Goal: Information Seeking & Learning: Compare options

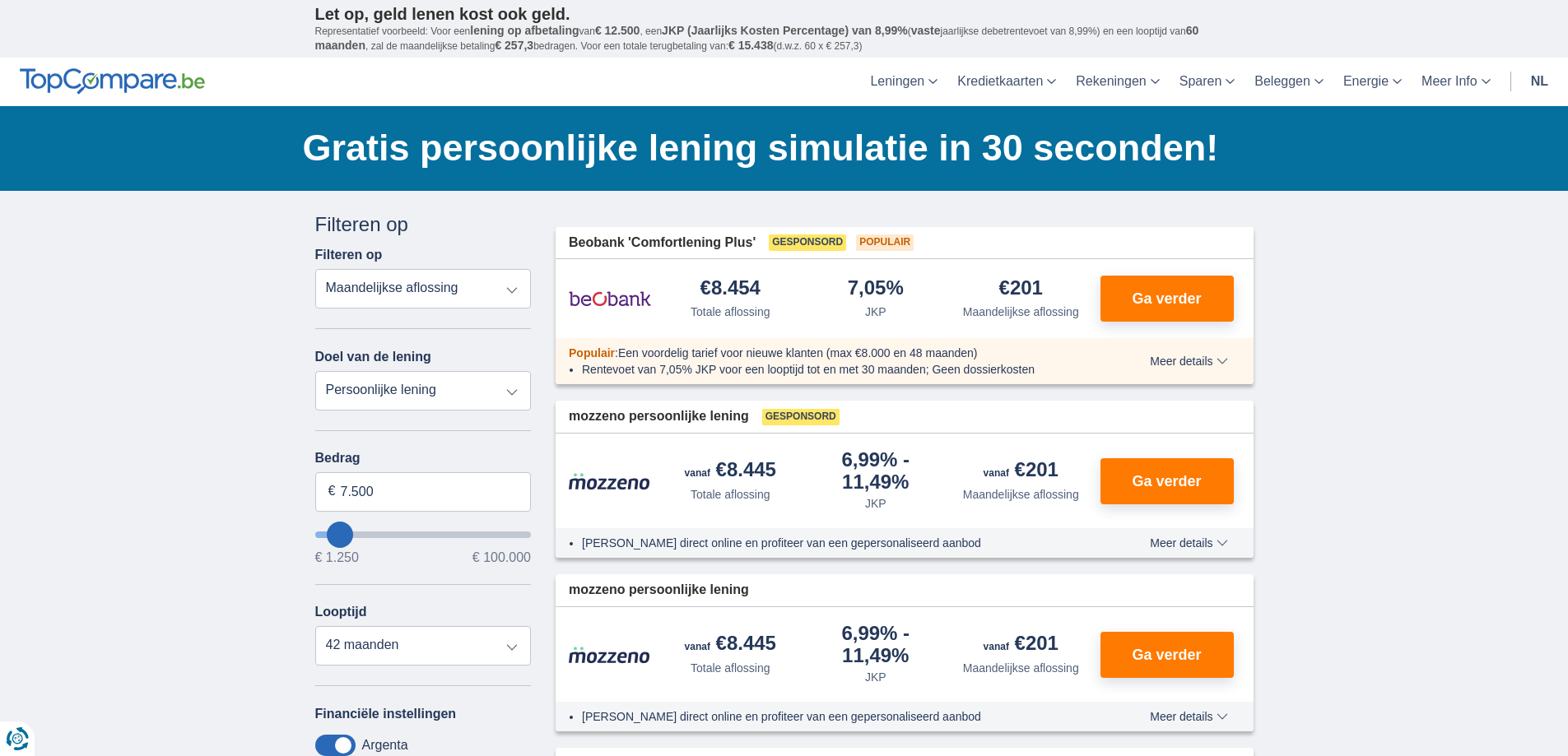
click at [515, 396] on select "Persoonlijke lening Auto Moto / fiets Mobilhome / caravan Renovatie Energie Sch…" at bounding box center [423, 390] width 216 height 39
select select "vehicleLoan"
click at [315, 371] on select "Persoonlijke lening Auto Moto / fiets Mobilhome / caravan Renovatie Energie Sch…" at bounding box center [423, 390] width 216 height 39
select select "3-4"
type input "15.000"
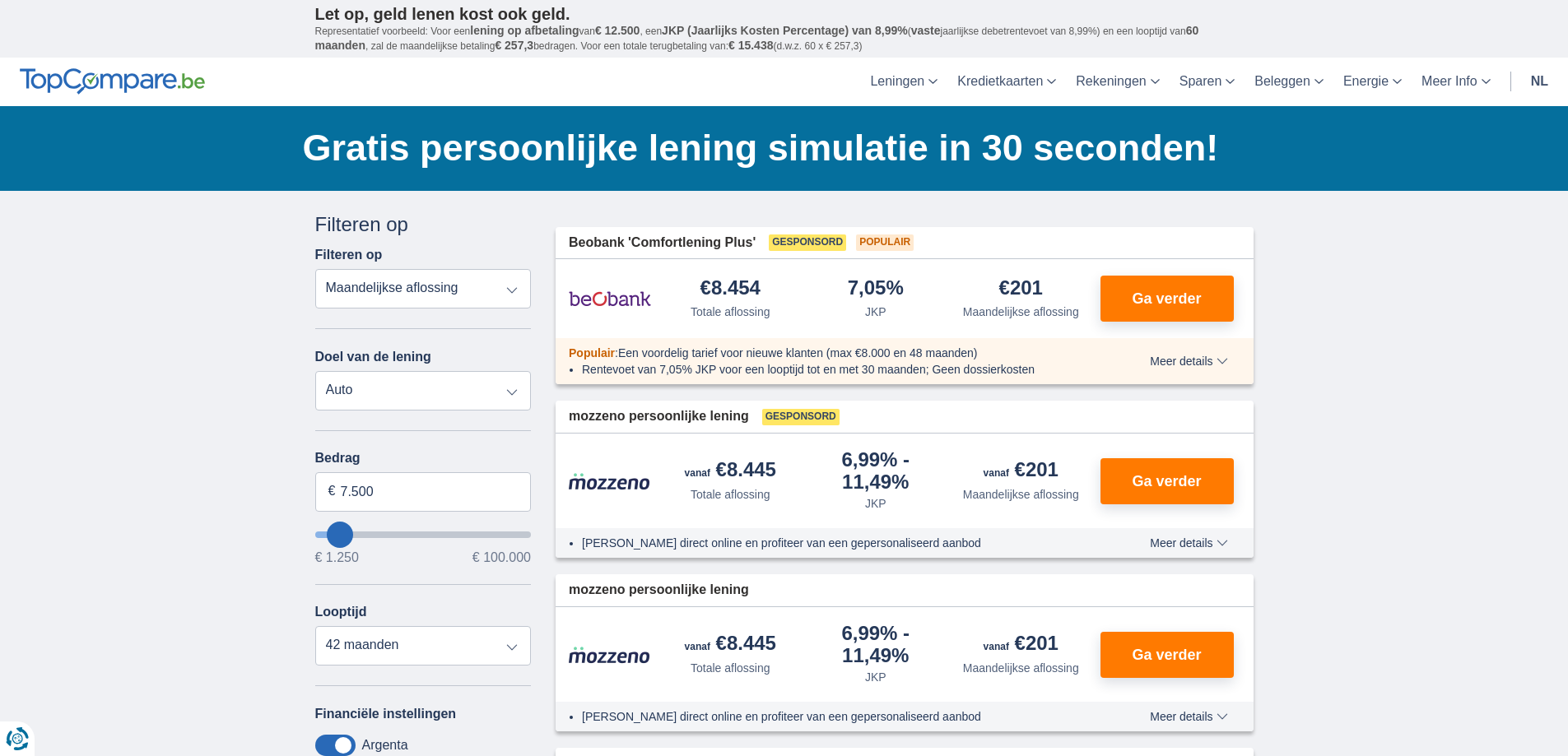
type input "15250"
select select "60"
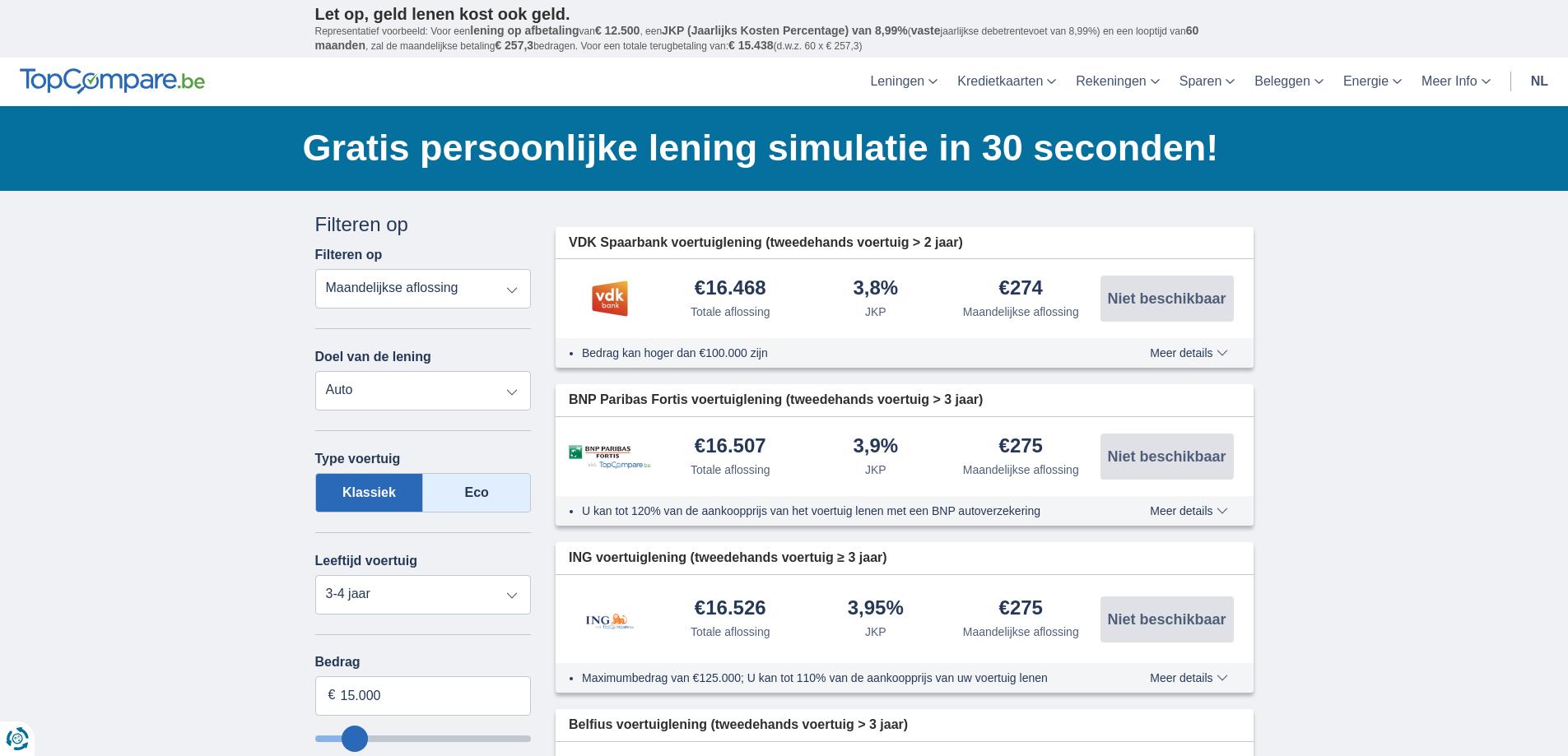
click at [461, 492] on label "Eco" at bounding box center [476, 492] width 108 height 39
click at [0, 0] on input "Eco" at bounding box center [0, 0] width 0 height 0
click at [518, 283] on select "Totale aflossing JKP Maandelijkse aflossing" at bounding box center [423, 288] width 216 height 39
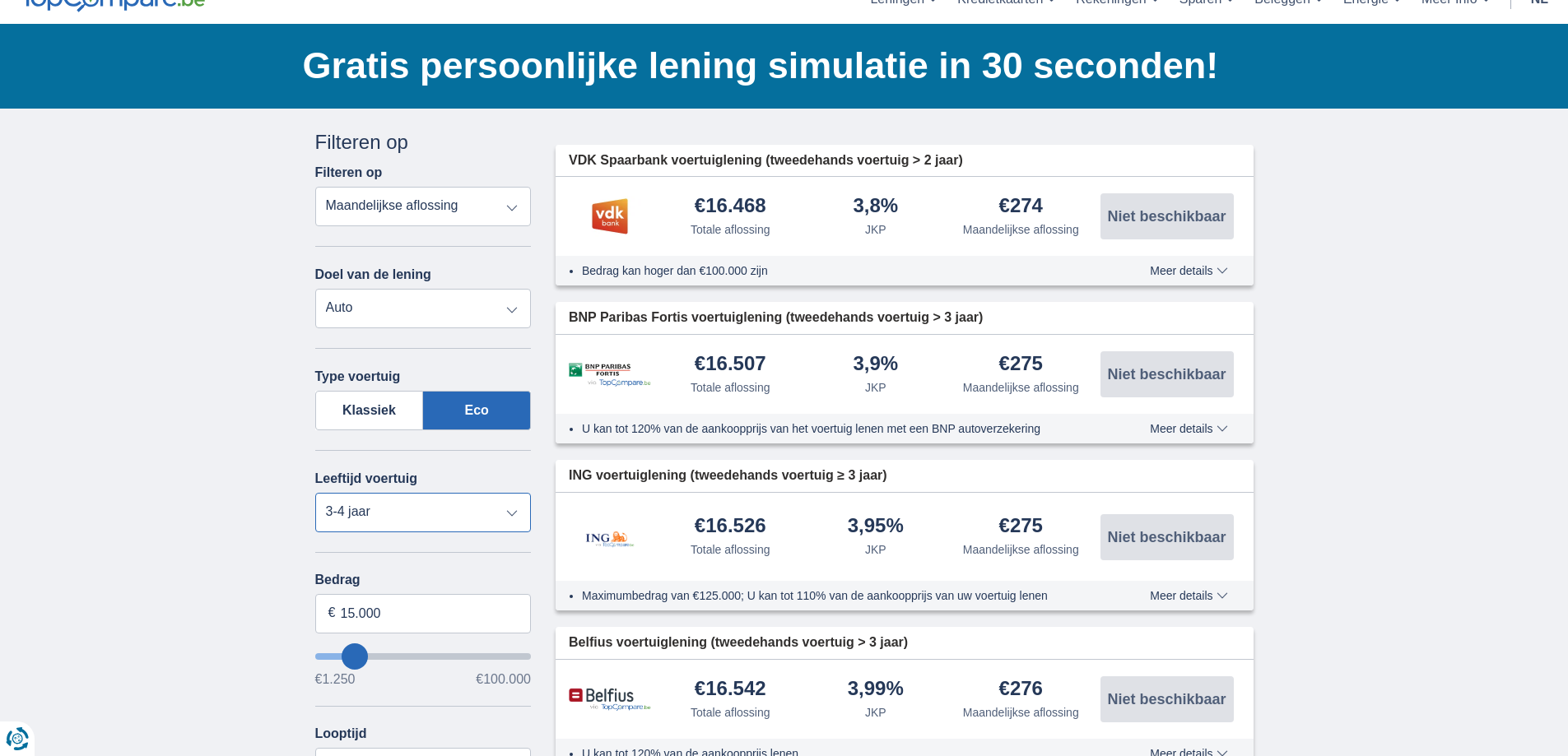
click at [513, 517] on select "Nieuw 0-1 jaar 1-2 jaar 2-3 jaar 3-4 jaar 4-5 jaar 5+ jaar" at bounding box center [423, 512] width 216 height 39
click at [315, 493] on select "Nieuw 0-1 jaar 1-2 jaar 2-3 jaar 3-4 jaar 4-5 jaar 5+ jaar" at bounding box center [423, 512] width 216 height 39
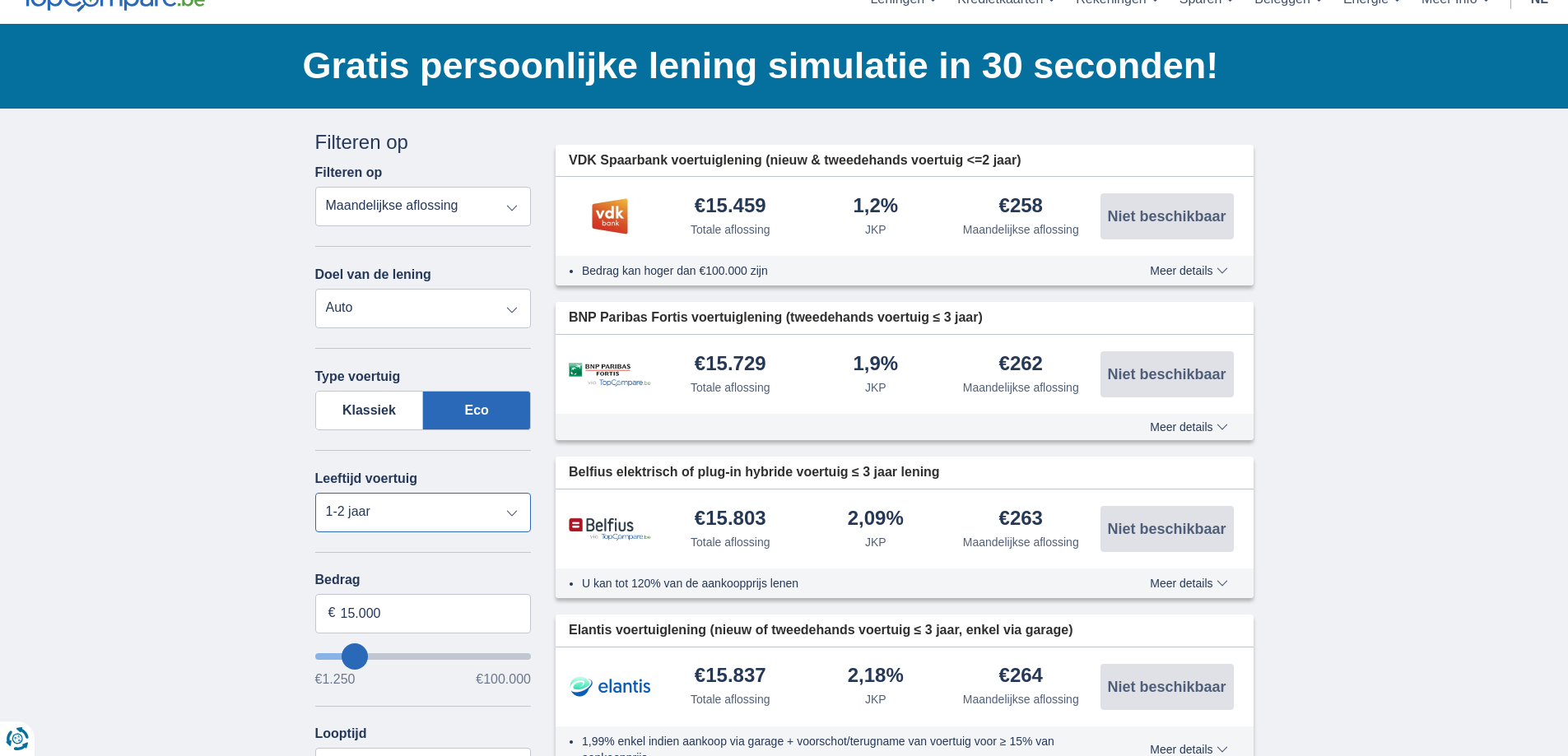
click at [512, 509] on select "Nieuw 0-1 jaar 1-2 jaar 2-3 jaar 3-4 jaar 4-5 jaar 5+ jaar" at bounding box center [423, 512] width 216 height 39
click at [315, 493] on select "Nieuw 0-1 jaar 1-2 jaar 2-3 jaar 3-4 jaar 4-5 jaar 5+ jaar" at bounding box center [423, 512] width 216 height 39
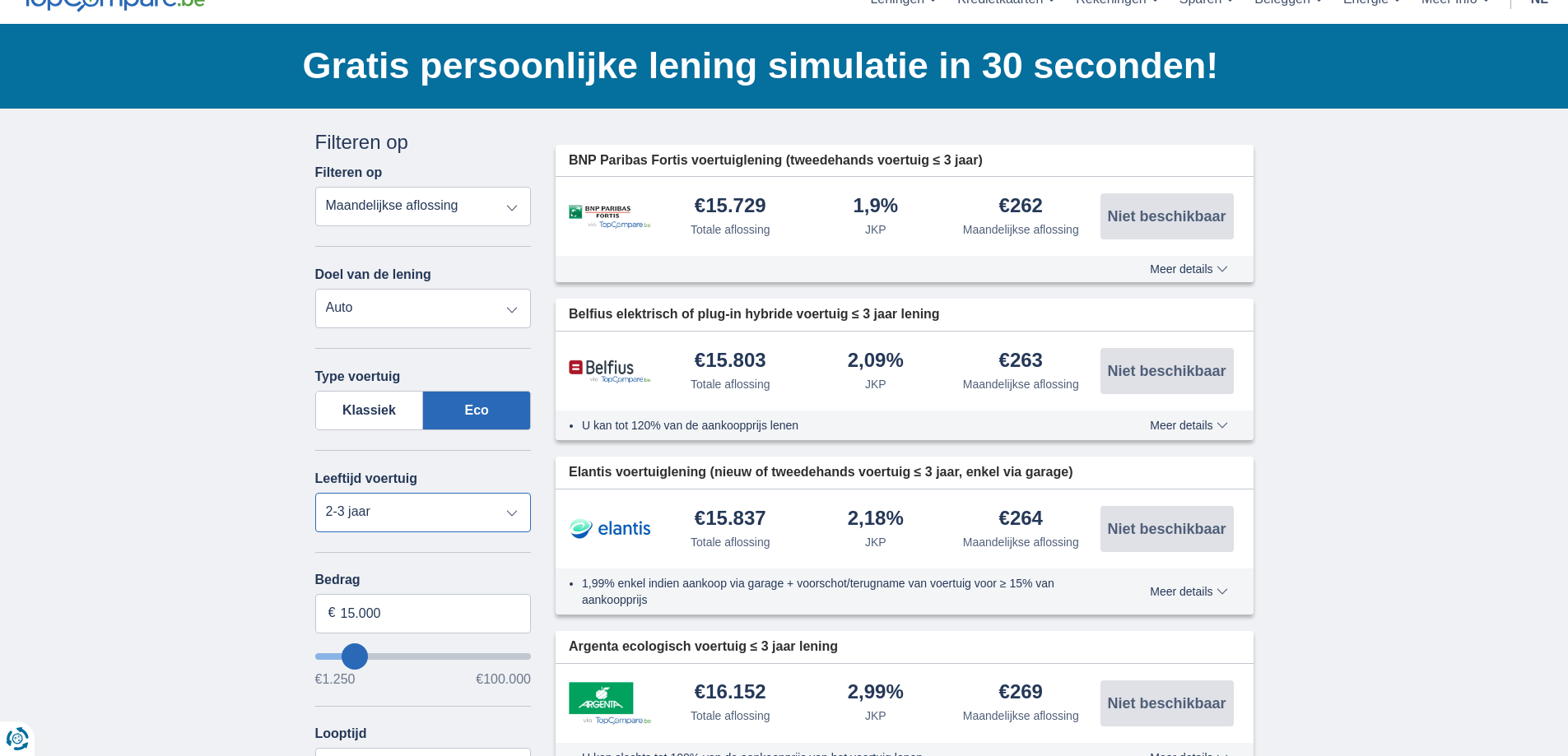
click at [516, 515] on select "Nieuw 0-1 jaar 1-2 jaar 2-3 jaar 3-4 jaar 4-5 jaar 5+ jaar" at bounding box center [423, 512] width 216 height 39
click at [315, 493] on select "Nieuw 0-1 jaar 1-2 jaar 2-3 jaar 3-4 jaar 4-5 jaar 5+ jaar" at bounding box center [423, 512] width 216 height 39
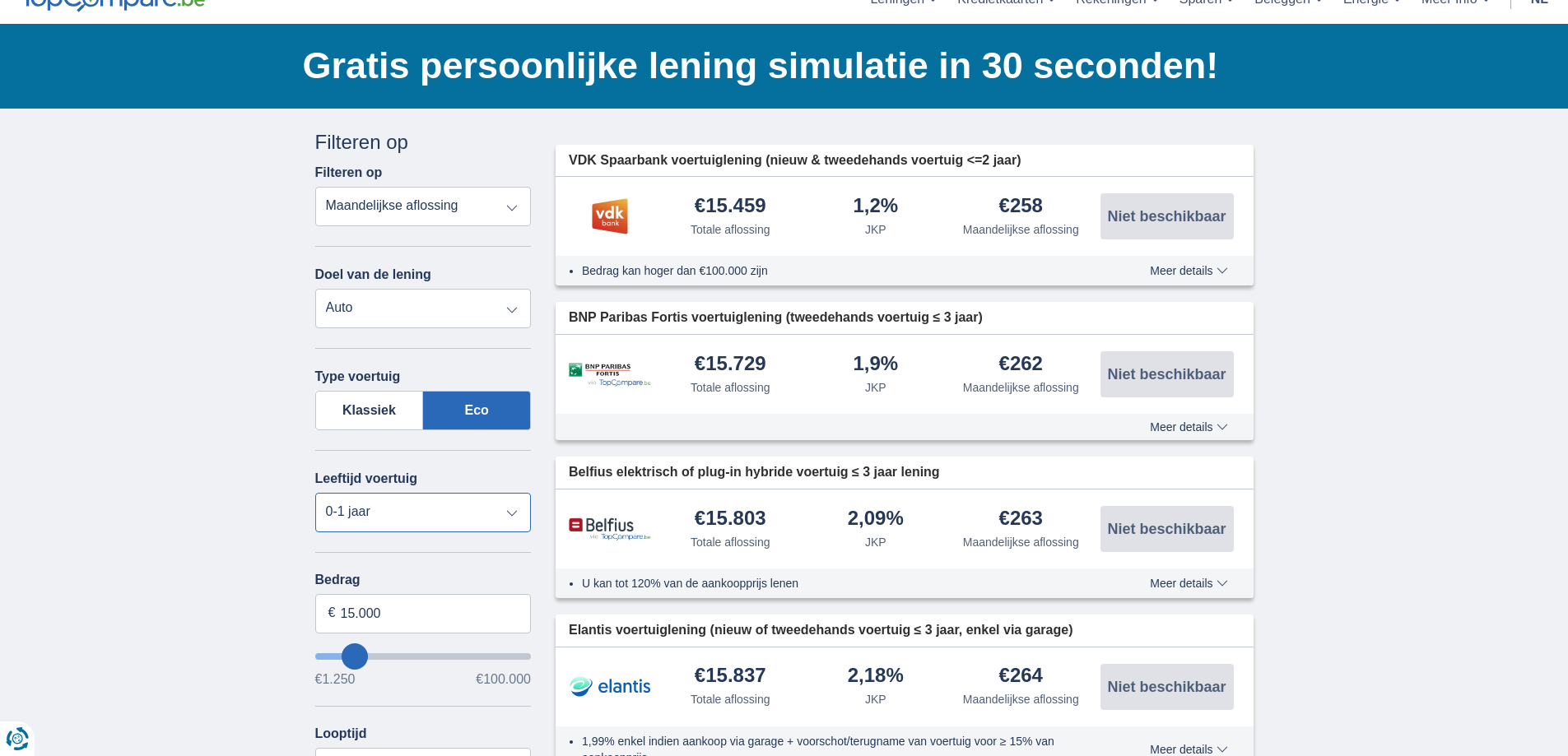
click at [518, 515] on select "Nieuw 0-1 jaar 1-2 jaar 2-3 jaar 3-4 jaar 4-5 jaar 5+ jaar" at bounding box center [423, 512] width 216 height 39
select select "1-2"
click at [315, 493] on select "Nieuw 0-1 jaar 1-2 jaar 2-3 jaar 3-4 jaar 4-5 jaar 5+ jaar" at bounding box center [423, 512] width 216 height 39
click at [347, 618] on input "15.000" at bounding box center [423, 613] width 216 height 39
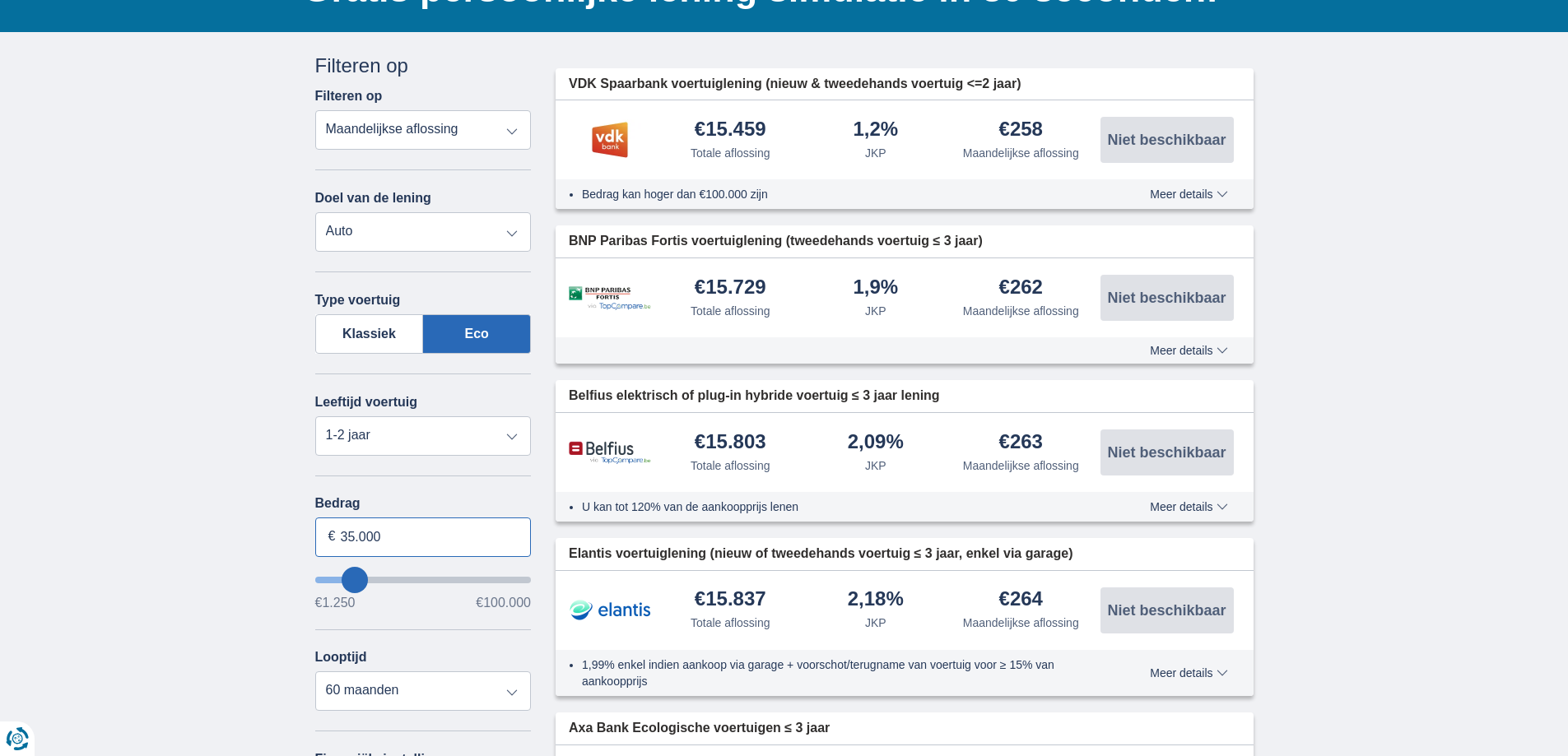
scroll to position [247, 0]
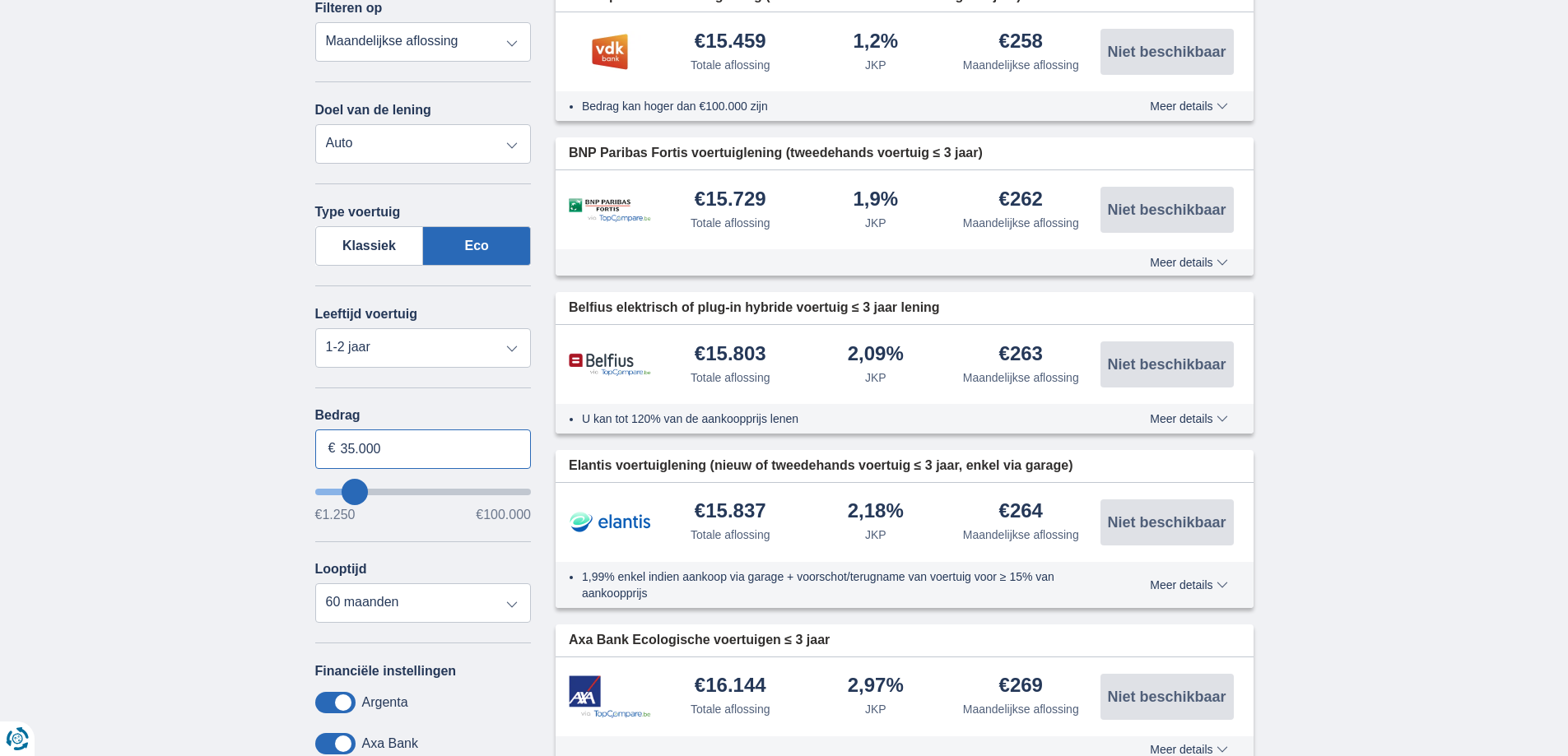
type input "35.000"
click at [441, 542] on hr at bounding box center [423, 542] width 216 height 1
type input "35250"
select select "120"
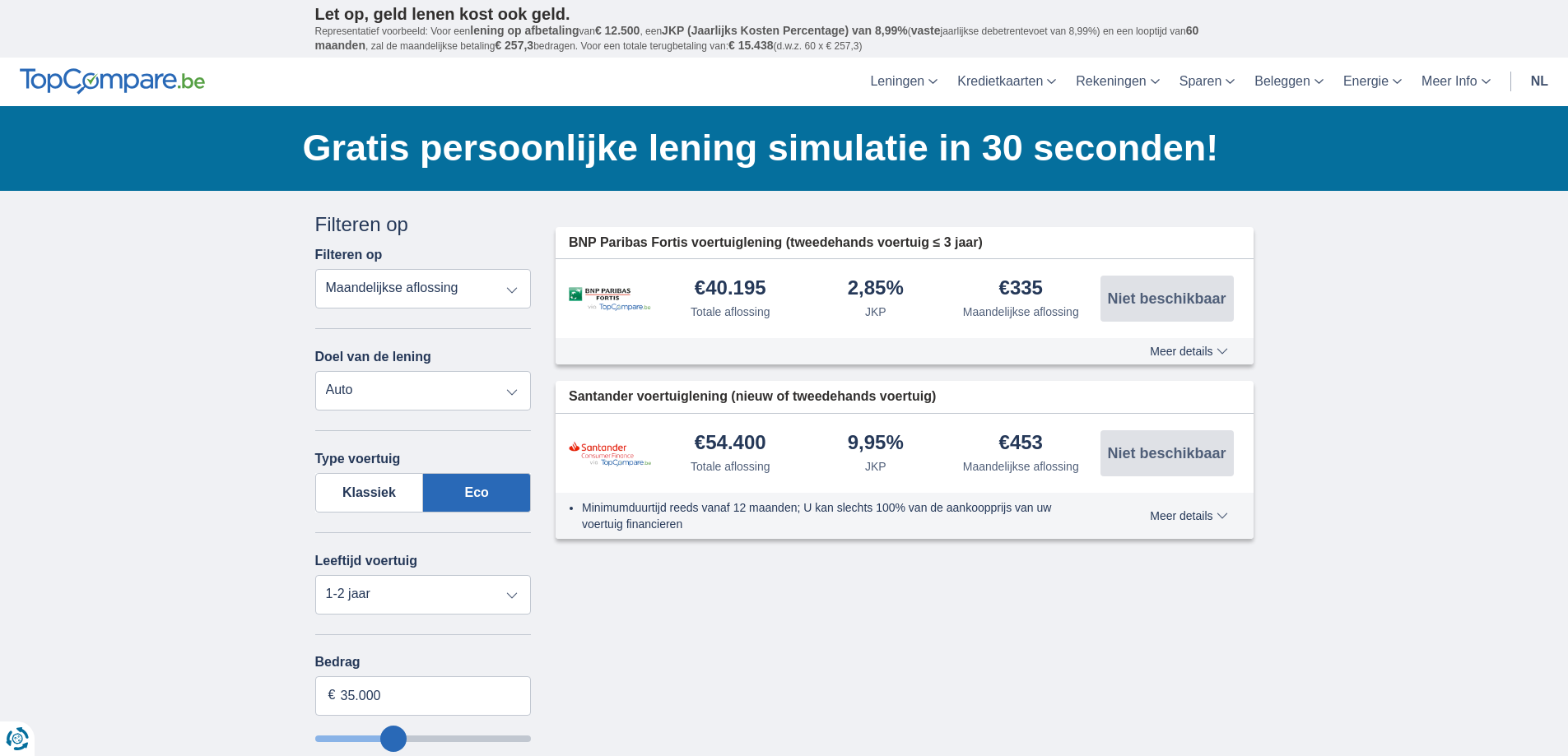
scroll to position [82, 0]
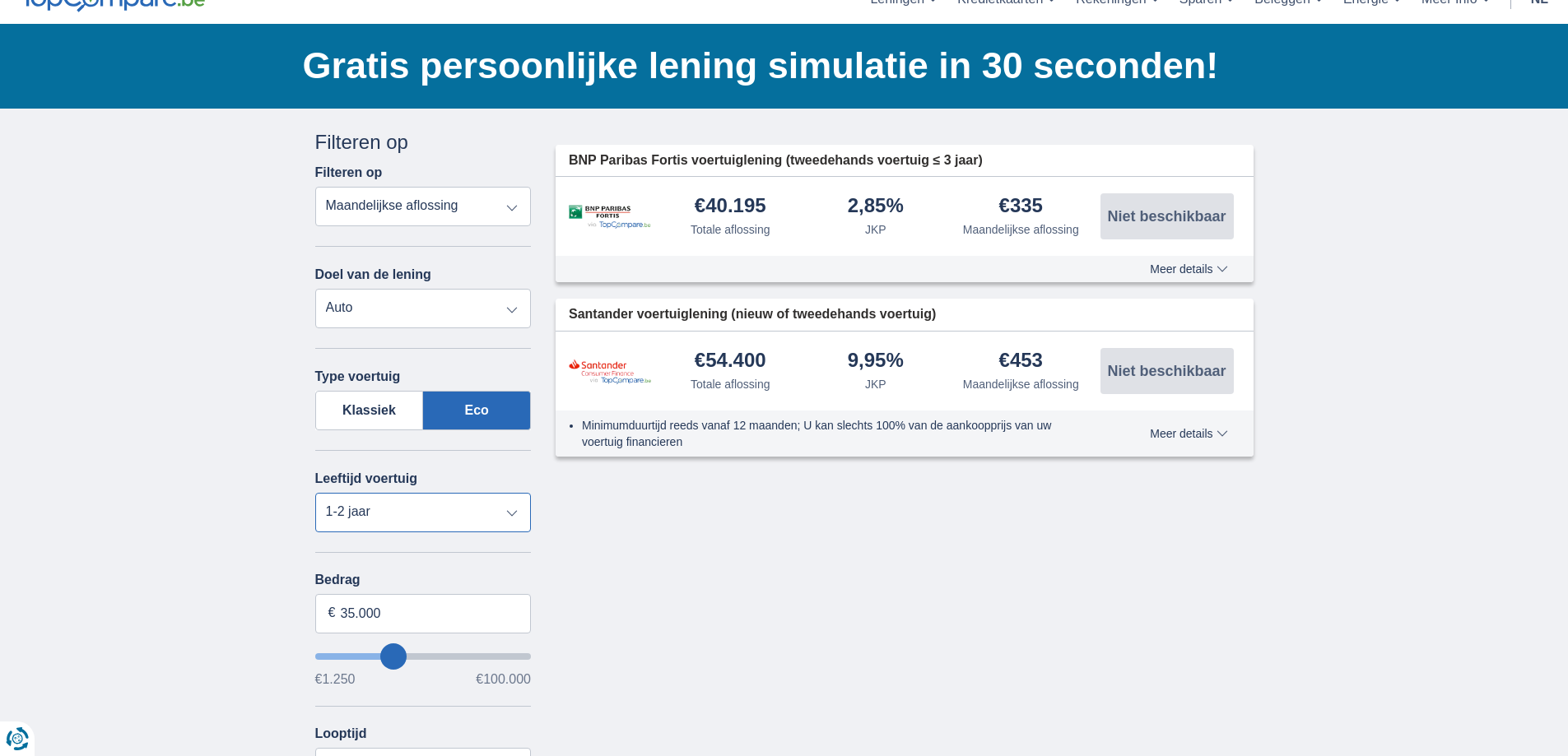
click at [509, 513] on select "Nieuw 0-1 jaar 1-2 jaar 2-3 jaar 3-4 jaar 4-5 jaar 5+ jaar" at bounding box center [423, 512] width 216 height 39
select select "0-1"
click at [315, 493] on select "Nieuw 0-1 jaar 1-2 jaar 2-3 jaar 3-4 jaar 4-5 jaar 5+ jaar" at bounding box center [423, 512] width 216 height 39
click at [347, 617] on input "35.000" at bounding box center [423, 613] width 216 height 39
type input "25.000"
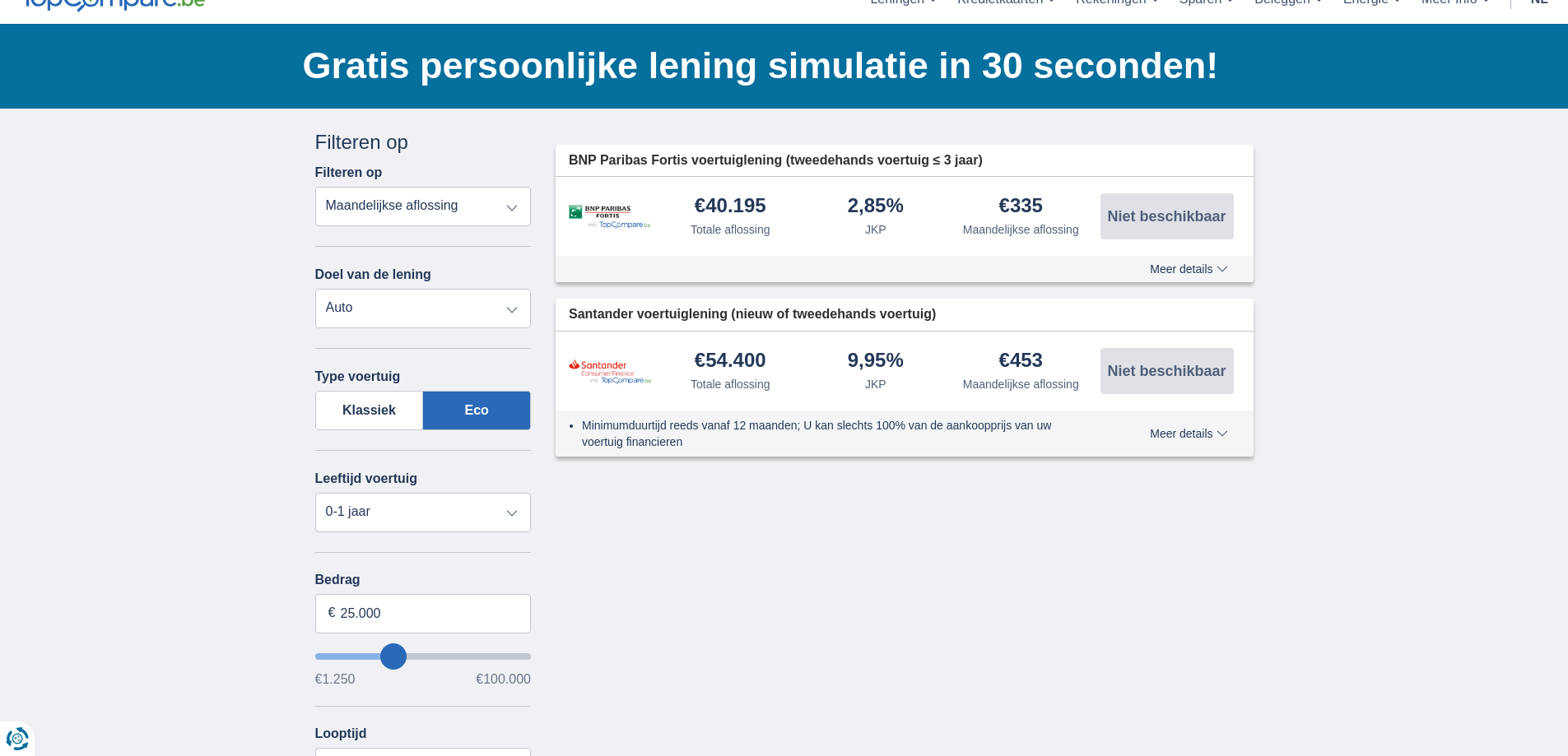
click at [604, 612] on div "Annuleren Filters Filteren op Filteren op Totale aflossing JKP Maandelijkse afl…" at bounding box center [784, 622] width 963 height 986
type input "25250"
click at [346, 619] on input "25.000" at bounding box center [423, 613] width 216 height 39
type input "15.000"
click at [571, 592] on div "Annuleren Filters Filteren op Filteren op Totale aflossing JKP Maandelijkse afl…" at bounding box center [784, 622] width 963 height 986
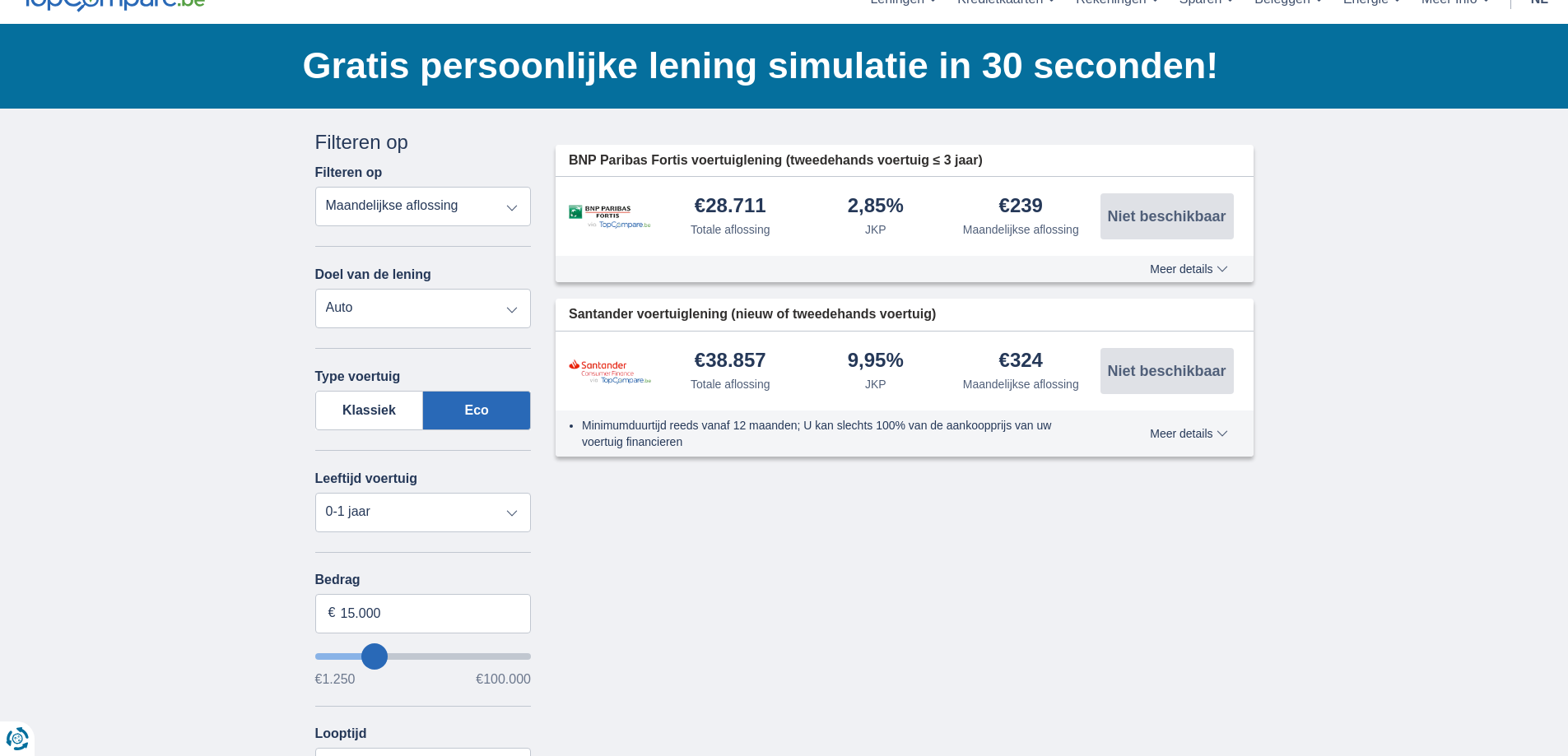
type input "15250"
select select "60"
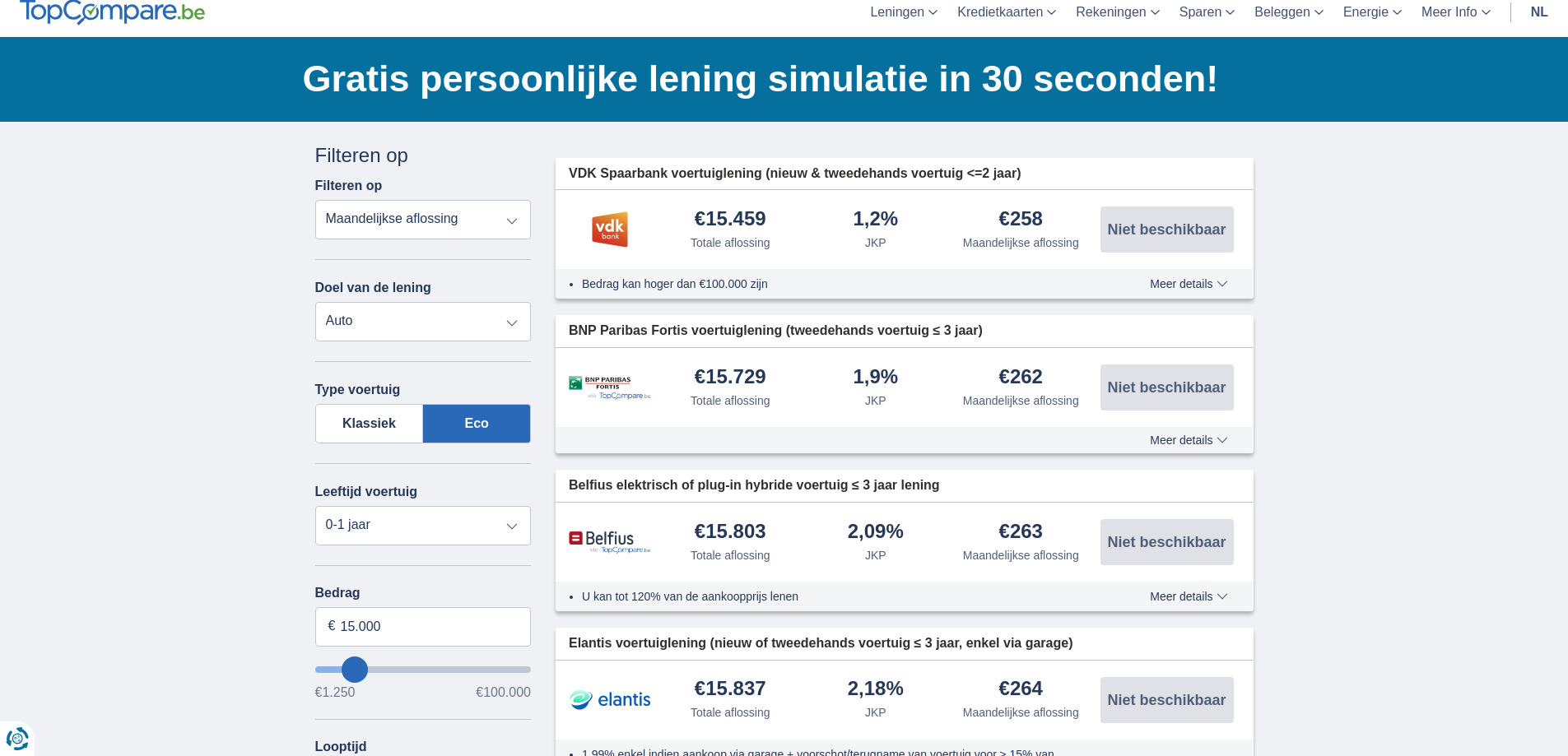
scroll to position [0, 0]
